Goal: Task Accomplishment & Management: Manage account settings

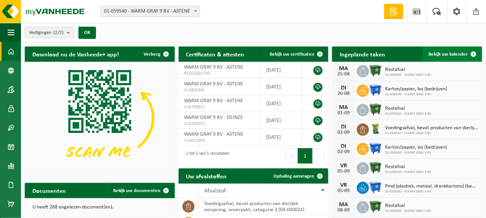
click at [455, 54] on span "Bekijk uw kalender" at bounding box center [448, 54] width 39 height 5
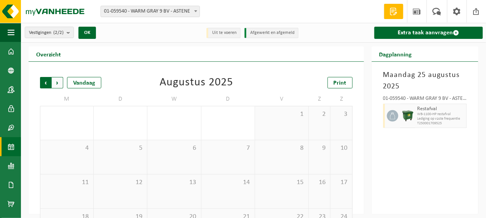
click at [57, 80] on span "Volgende" at bounding box center [57, 82] width 11 height 11
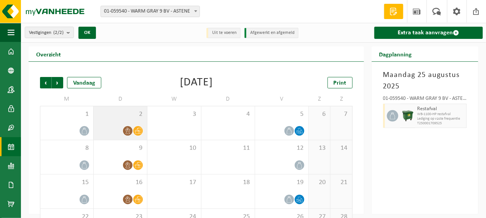
click at [127, 128] on icon at bounding box center [128, 131] width 6 height 6
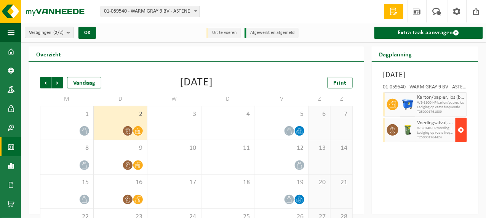
click at [461, 137] on span "button" at bounding box center [461, 129] width 6 height 15
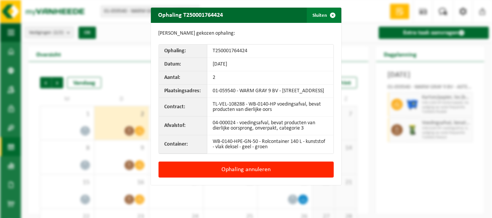
click at [325, 15] on span "button" at bounding box center [332, 15] width 15 height 15
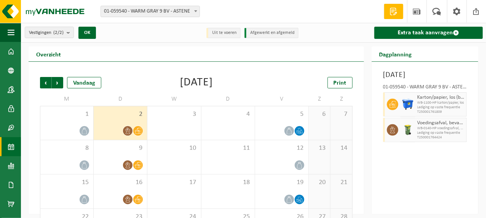
click at [138, 129] on icon at bounding box center [138, 131] width 6 height 6
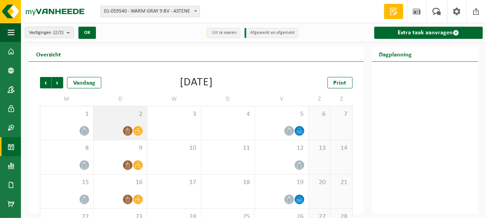
click at [139, 129] on icon at bounding box center [138, 131] width 6 height 6
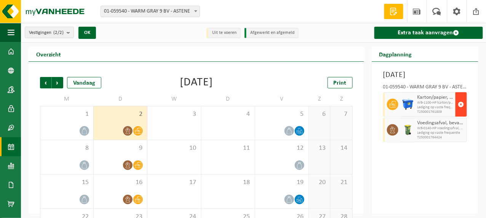
click at [462, 112] on span "button" at bounding box center [461, 104] width 6 height 15
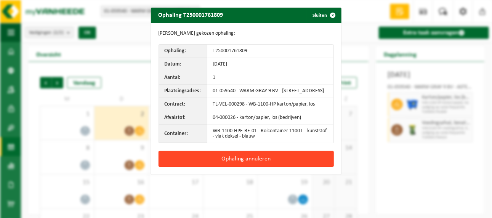
click at [232, 164] on button "Ophaling annuleren" at bounding box center [245, 159] width 175 height 16
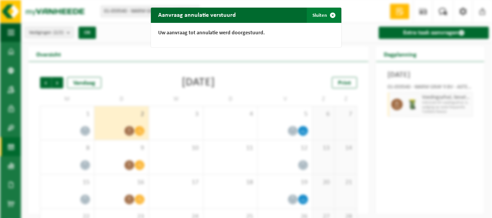
click at [318, 16] on button "Sluiten" at bounding box center [324, 15] width 34 height 15
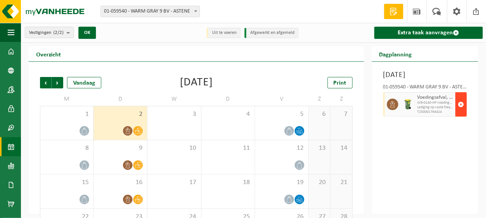
click at [462, 112] on span "button" at bounding box center [461, 104] width 6 height 15
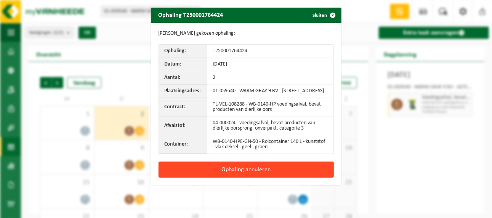
click at [235, 172] on button "Ophaling annuleren" at bounding box center [245, 169] width 175 height 16
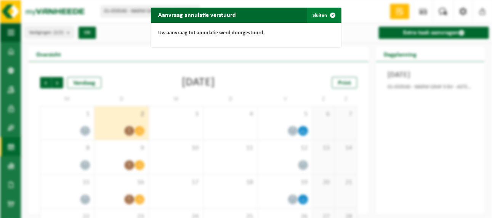
click at [318, 13] on button "Sluiten" at bounding box center [324, 15] width 34 height 15
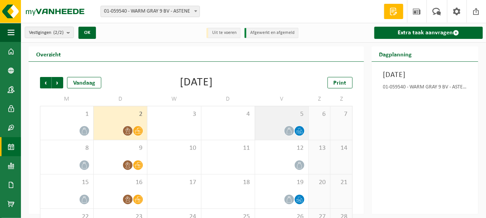
click at [289, 131] on icon at bounding box center [289, 131] width 6 height 6
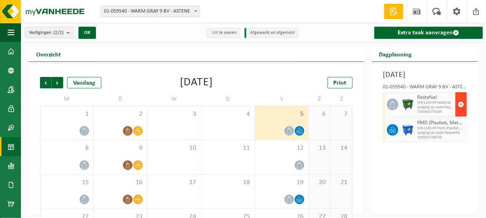
click at [459, 112] on span "button" at bounding box center [461, 104] width 6 height 15
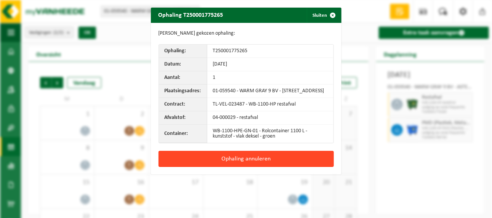
click at [233, 161] on button "Ophaling annuleren" at bounding box center [245, 159] width 175 height 16
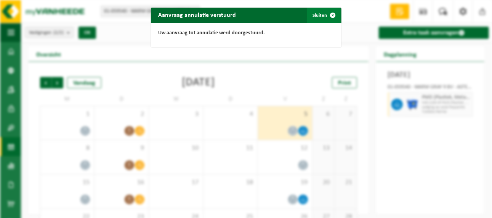
click at [318, 14] on button "Sluiten" at bounding box center [324, 15] width 34 height 15
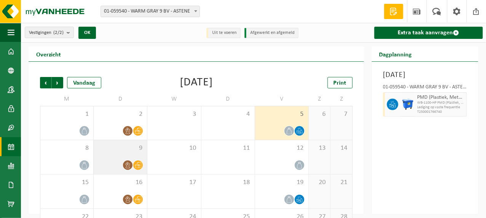
click at [129, 163] on icon at bounding box center [128, 165] width 6 height 6
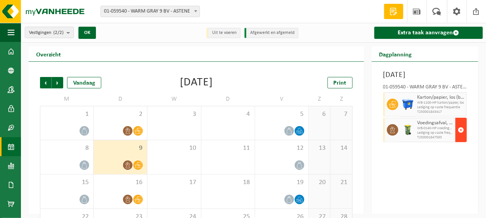
click at [461, 137] on span "button" at bounding box center [461, 129] width 6 height 15
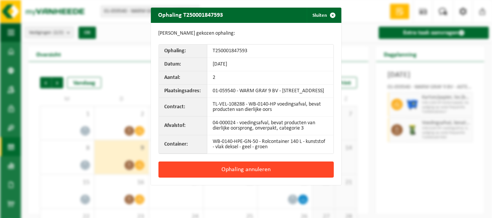
click at [243, 174] on button "Ophaling annuleren" at bounding box center [245, 169] width 175 height 16
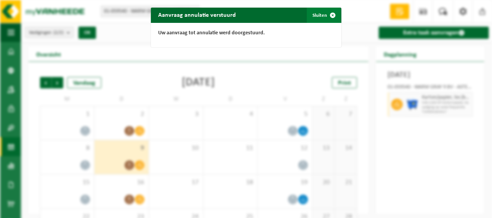
click at [316, 14] on button "Sluiten" at bounding box center [324, 15] width 34 height 15
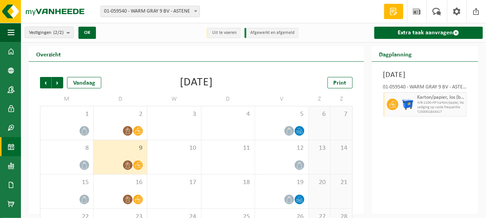
click at [137, 165] on icon at bounding box center [138, 165] width 6 height 6
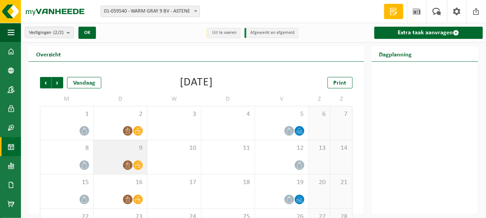
click at [143, 158] on div "9" at bounding box center [120, 157] width 53 height 34
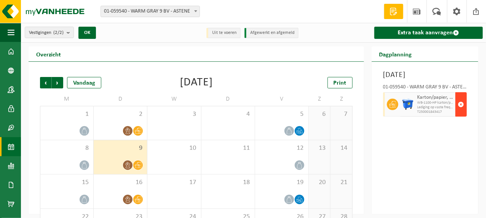
click at [462, 112] on span "button" at bounding box center [461, 104] width 6 height 15
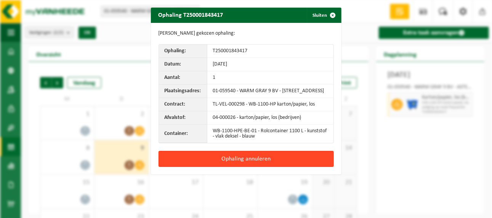
click at [230, 164] on button "Ophaling annuleren" at bounding box center [245, 159] width 175 height 16
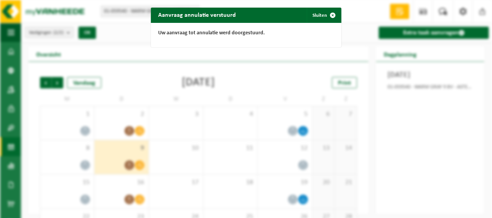
drag, startPoint x: 325, startPoint y: 12, endPoint x: 266, endPoint y: 67, distance: 80.3
click at [326, 13] on span "button" at bounding box center [332, 15] width 15 height 15
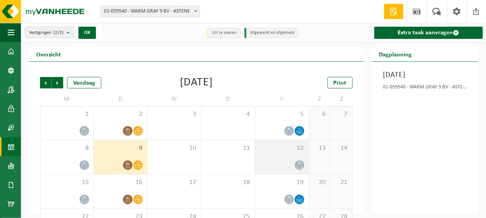
click at [302, 164] on icon at bounding box center [299, 165] width 6 height 6
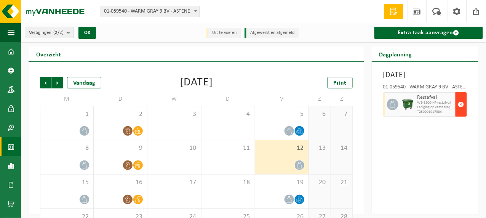
click at [461, 112] on span "button" at bounding box center [461, 104] width 6 height 15
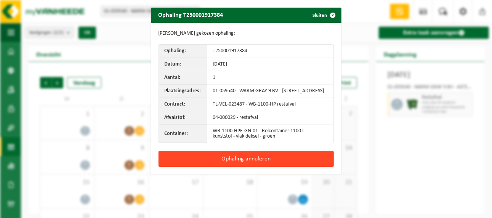
click at [257, 161] on button "Ophaling annuleren" at bounding box center [245, 159] width 175 height 16
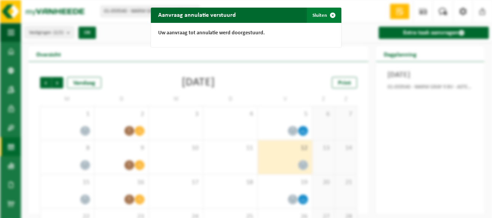
click at [315, 13] on button "Sluiten" at bounding box center [324, 15] width 34 height 15
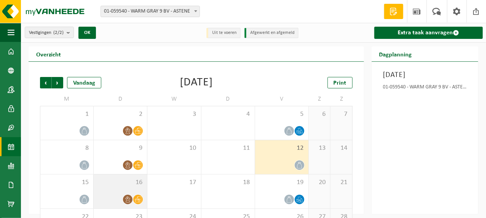
click at [129, 199] on icon at bounding box center [128, 199] width 6 height 6
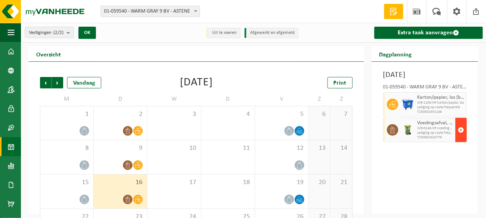
click at [463, 137] on span "button" at bounding box center [461, 129] width 6 height 15
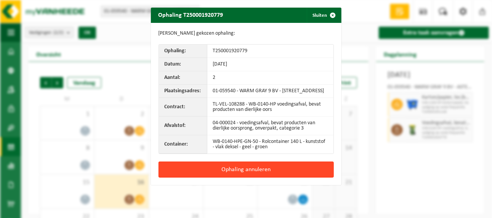
click at [236, 172] on button "Ophaling annuleren" at bounding box center [245, 169] width 175 height 16
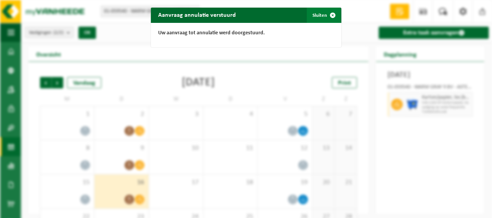
click at [319, 16] on button "Sluiten" at bounding box center [324, 15] width 34 height 15
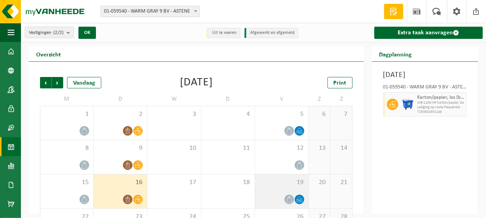
click at [290, 198] on icon at bounding box center [289, 199] width 6 height 6
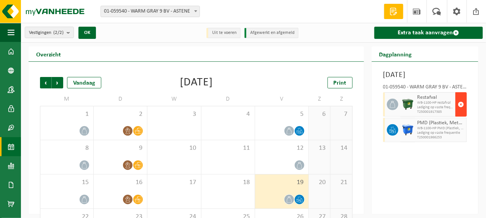
click at [462, 112] on span "button" at bounding box center [461, 104] width 6 height 15
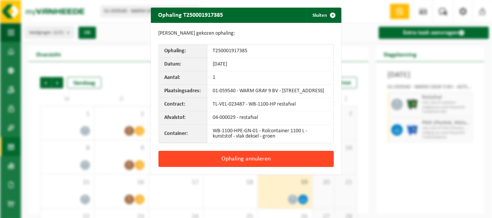
click at [255, 163] on button "Ophaling annuleren" at bounding box center [245, 159] width 175 height 16
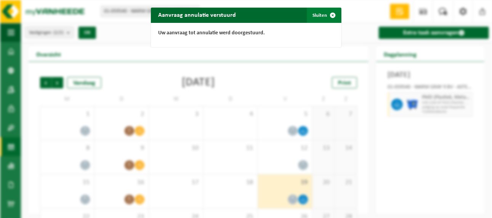
click at [316, 14] on button "Sluiten" at bounding box center [324, 15] width 34 height 15
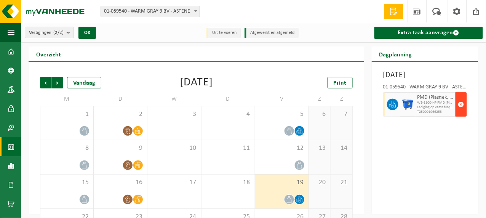
click at [461, 112] on span "button" at bounding box center [461, 104] width 6 height 15
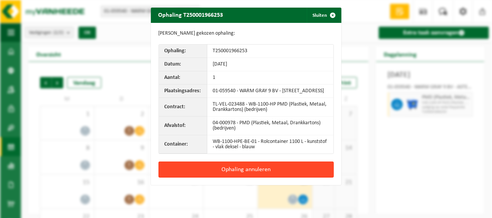
click at [242, 173] on button "Ophaling annuleren" at bounding box center [245, 169] width 175 height 16
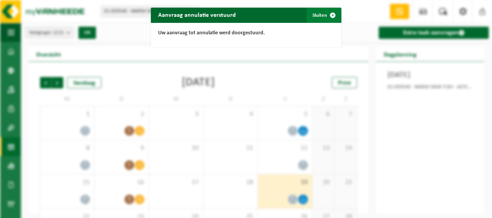
click at [312, 12] on button "Sluiten" at bounding box center [324, 15] width 34 height 15
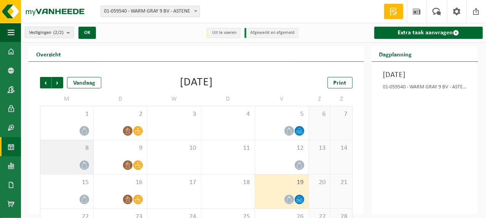
scroll to position [38, 0]
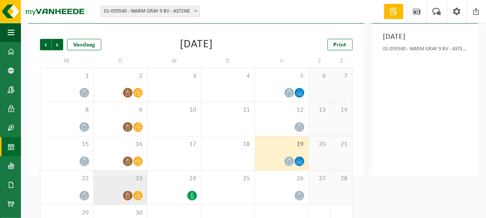
click at [124, 195] on span at bounding box center [128, 196] width 10 height 10
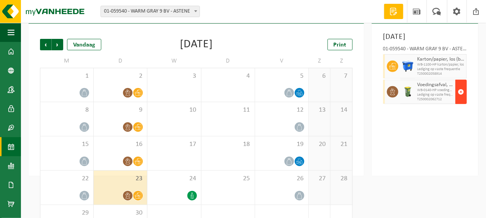
click at [462, 99] on span "button" at bounding box center [461, 91] width 6 height 15
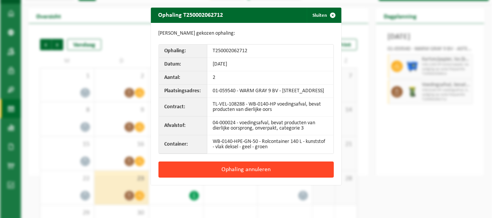
click at [230, 175] on button "Ophaling annuleren" at bounding box center [245, 169] width 175 height 16
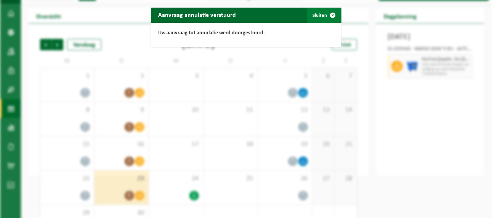
click at [319, 13] on button "Sluiten" at bounding box center [324, 15] width 34 height 15
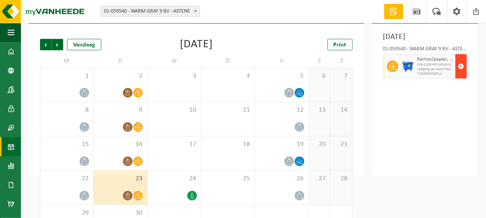
click at [462, 74] on span "button" at bounding box center [461, 66] width 6 height 15
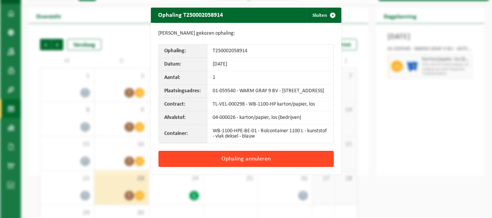
click at [233, 163] on button "Ophaling annuleren" at bounding box center [245, 159] width 175 height 16
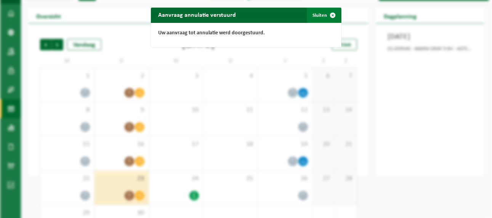
click at [316, 14] on button "Sluiten" at bounding box center [324, 15] width 34 height 15
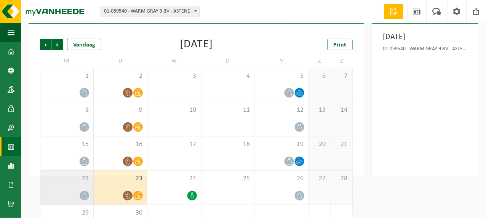
click at [85, 196] on icon at bounding box center [84, 195] width 6 height 6
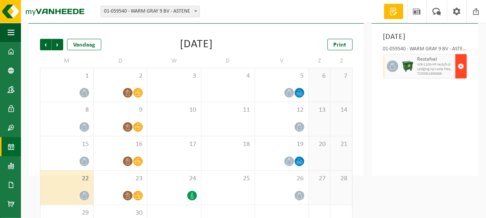
click at [463, 74] on span "button" at bounding box center [461, 66] width 6 height 15
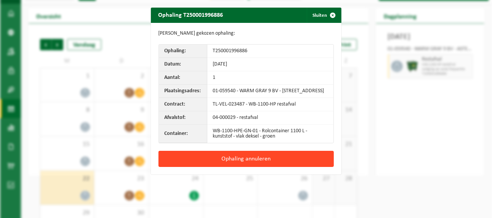
click at [251, 163] on button "Ophaling annuleren" at bounding box center [245, 159] width 175 height 16
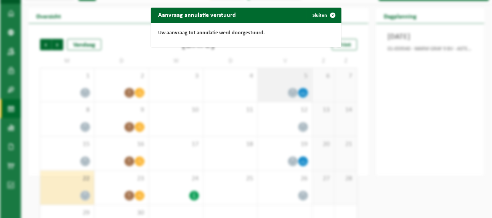
drag, startPoint x: 315, startPoint y: 14, endPoint x: 271, endPoint y: 86, distance: 84.2
click at [314, 14] on button "Sluiten" at bounding box center [324, 15] width 34 height 15
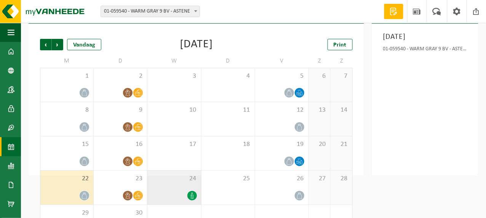
click at [190, 196] on icon at bounding box center [192, 195] width 6 height 6
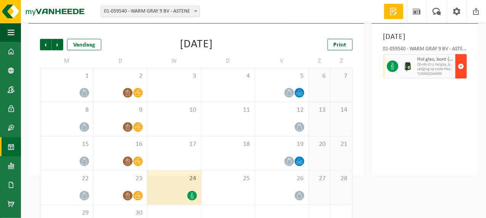
click at [461, 74] on span "button" at bounding box center [461, 66] width 6 height 15
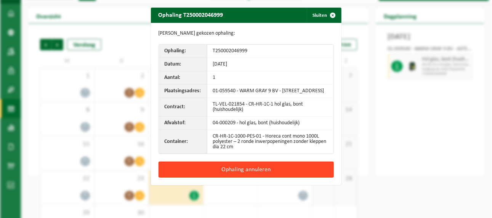
click at [242, 173] on button "Ophaling annuleren" at bounding box center [245, 169] width 175 height 16
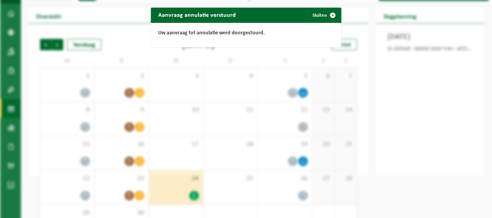
drag, startPoint x: 316, startPoint y: 14, endPoint x: 308, endPoint y: 38, distance: 25.4
click at [316, 14] on button "Sluiten" at bounding box center [324, 15] width 34 height 15
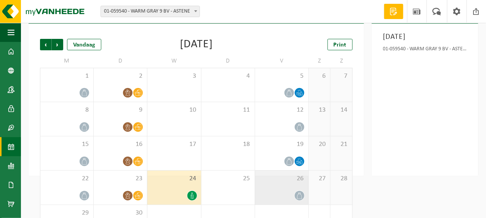
click at [297, 194] on icon at bounding box center [299, 195] width 6 height 6
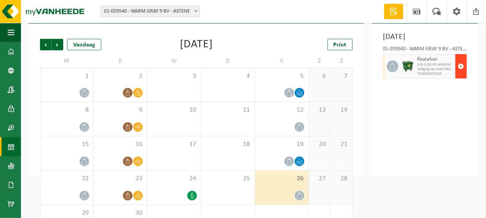
click at [461, 74] on span "button" at bounding box center [461, 66] width 6 height 15
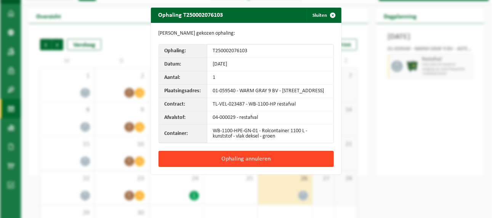
click at [248, 163] on button "Ophaling annuleren" at bounding box center [245, 159] width 175 height 16
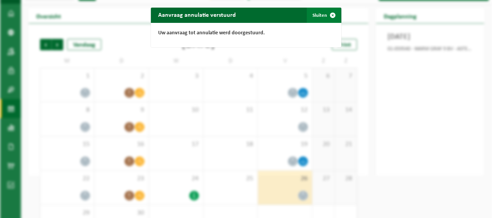
drag, startPoint x: 321, startPoint y: 16, endPoint x: 319, endPoint y: 19, distance: 3.9
click at [321, 16] on button "Sluiten" at bounding box center [324, 15] width 34 height 15
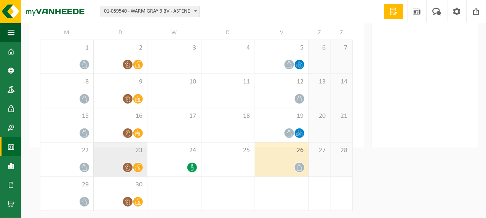
scroll to position [66, 0]
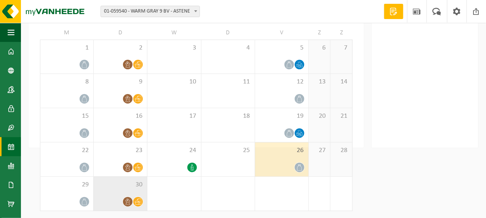
click at [125, 200] on icon at bounding box center [128, 201] width 6 height 6
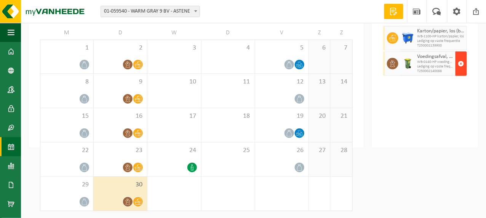
click at [464, 71] on span "button" at bounding box center [461, 63] width 6 height 15
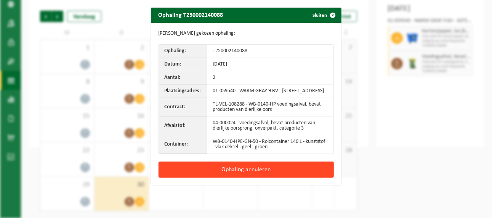
click at [230, 174] on button "Ophaling annuleren" at bounding box center [245, 169] width 175 height 16
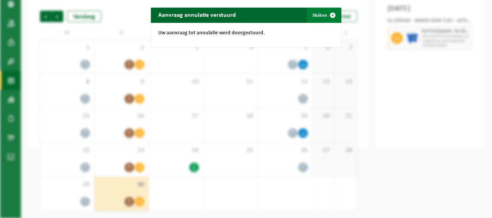
click at [315, 16] on button "Sluiten" at bounding box center [324, 15] width 34 height 15
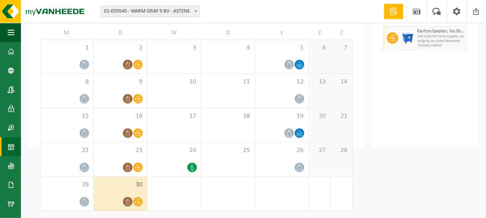
click at [139, 200] on icon at bounding box center [138, 201] width 6 height 6
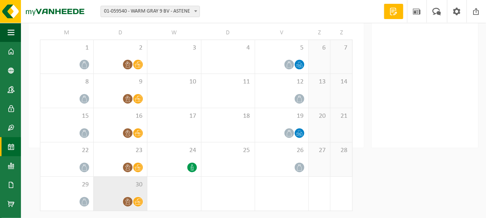
click at [132, 187] on span "30" at bounding box center [120, 184] width 46 height 8
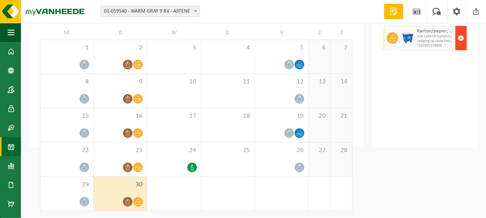
click at [462, 46] on span "button" at bounding box center [461, 37] width 6 height 15
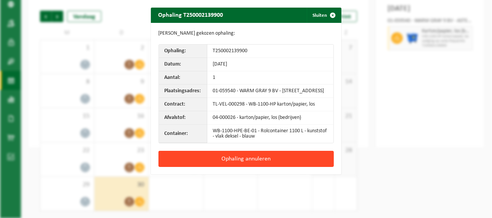
click at [230, 158] on button "Ophaling annuleren" at bounding box center [245, 159] width 175 height 16
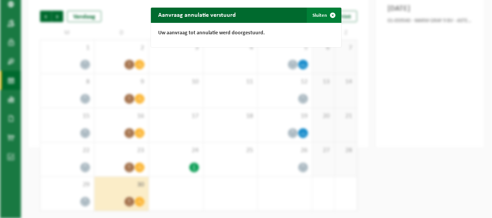
click at [320, 15] on button "Sluiten" at bounding box center [324, 15] width 34 height 15
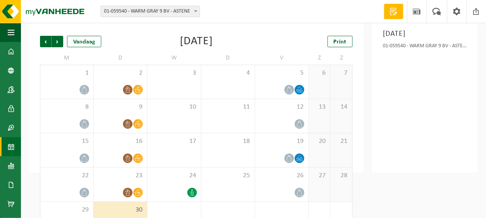
scroll to position [0, 0]
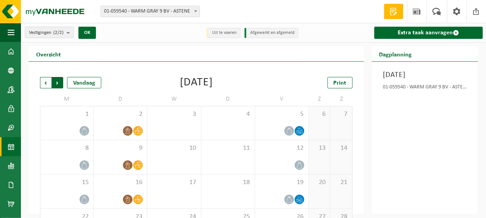
click at [46, 81] on span "Vorige" at bounding box center [45, 82] width 11 height 11
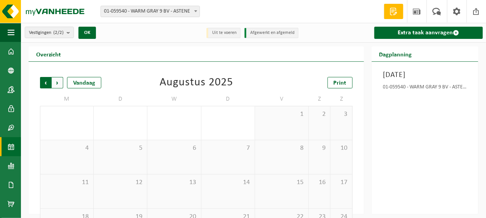
click at [58, 82] on span "Volgende" at bounding box center [57, 82] width 11 height 11
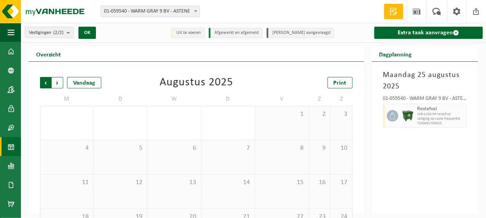
click at [57, 82] on span "Volgende" at bounding box center [57, 82] width 11 height 11
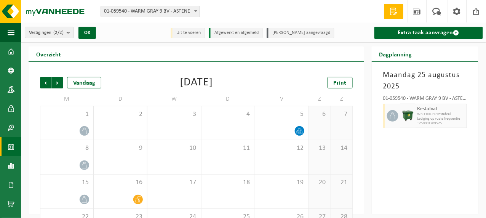
click at [57, 84] on span "Volgende" at bounding box center [57, 82] width 11 height 11
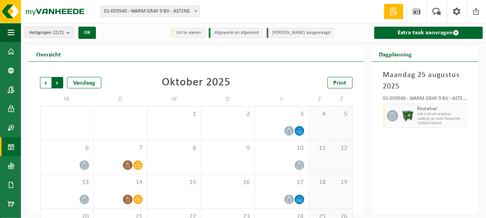
click at [43, 82] on span "Vorige" at bounding box center [45, 82] width 11 height 11
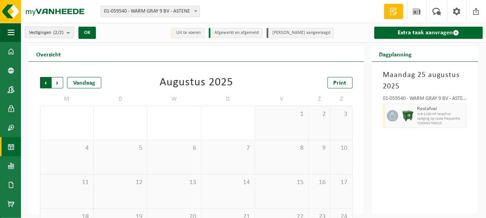
click at [60, 81] on span "Volgende" at bounding box center [57, 82] width 11 height 11
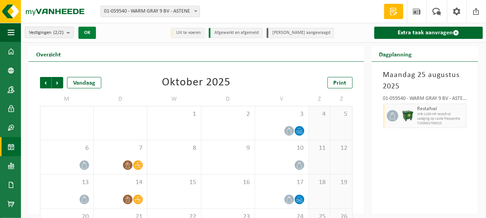
click at [89, 34] on button "OK" at bounding box center [87, 33] width 18 height 12
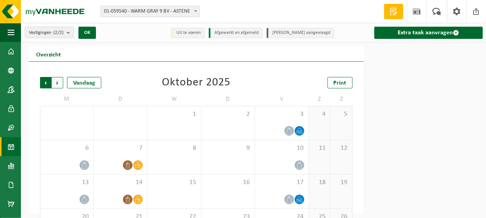
click at [57, 81] on span "Volgende" at bounding box center [57, 82] width 11 height 11
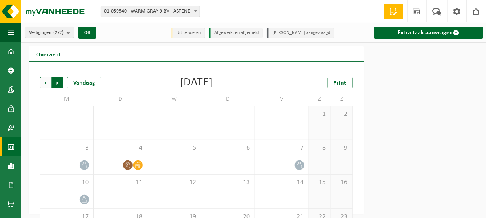
click at [43, 83] on span "Vorige" at bounding box center [45, 82] width 11 height 11
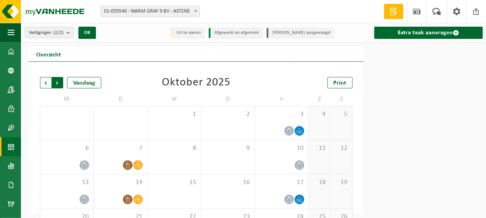
click at [43, 82] on span "Vorige" at bounding box center [45, 82] width 11 height 11
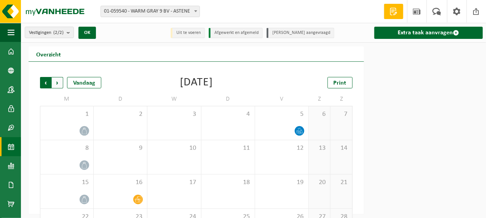
click at [60, 81] on span "Volgende" at bounding box center [57, 82] width 11 height 11
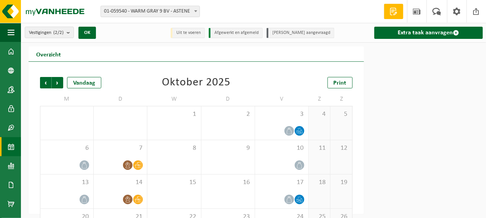
click at [60, 81] on span "Volgende" at bounding box center [57, 82] width 11 height 11
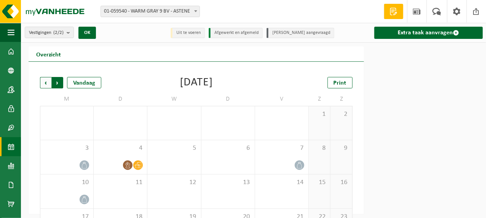
click at [47, 82] on span "Vorige" at bounding box center [45, 82] width 11 height 11
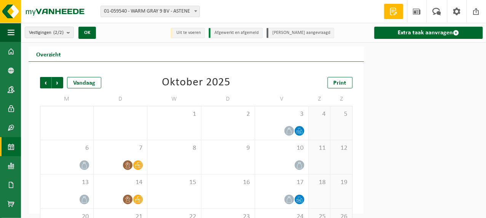
click at [47, 82] on span "Vorige" at bounding box center [45, 82] width 11 height 11
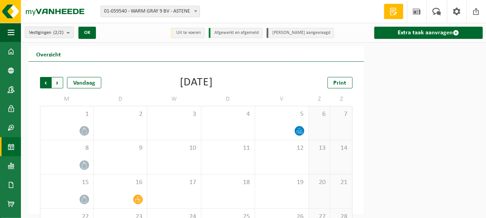
click at [56, 81] on span "Volgende" at bounding box center [57, 82] width 11 height 11
